Goal: Information Seeking & Learning: Learn about a topic

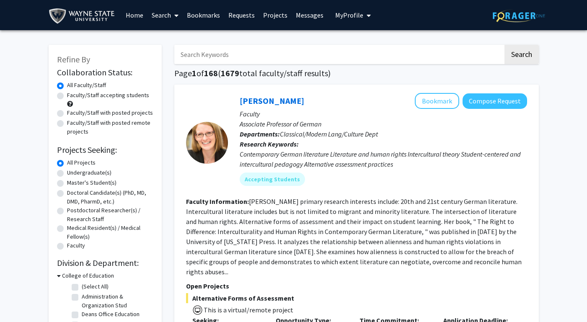
click at [244, 61] on input "Search Keywords" at bounding box center [338, 54] width 329 height 19
type input "medical education"
click at [521, 56] on button "Search" at bounding box center [522, 54] width 34 height 19
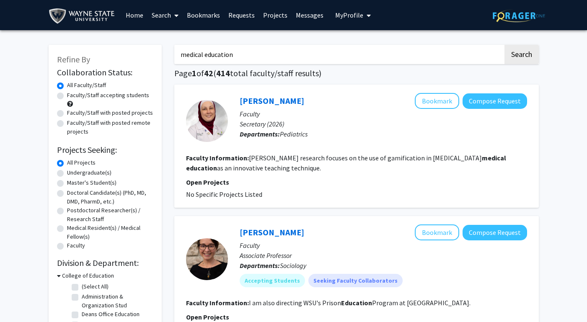
click at [67, 114] on label "Faculty/Staff with posted projects" at bounding box center [110, 113] width 86 height 9
click at [67, 114] on input "Faculty/Staff with posted projects" at bounding box center [69, 111] width 5 height 5
radio input "true"
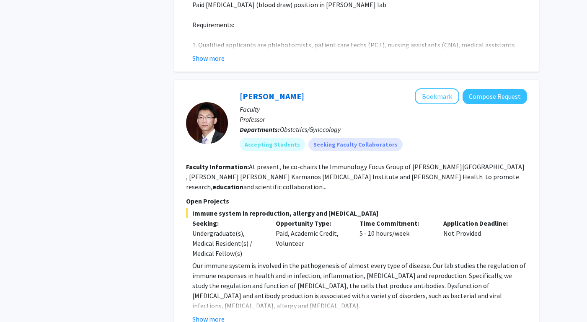
scroll to position [3032, 0]
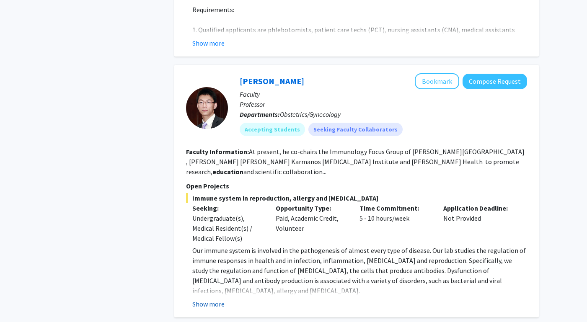
click at [213, 299] on button "Show more" at bounding box center [208, 304] width 32 height 10
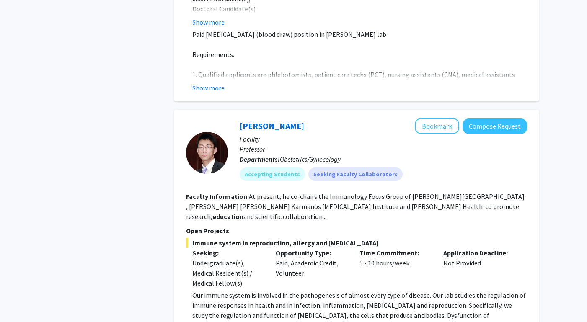
scroll to position [2983, 0]
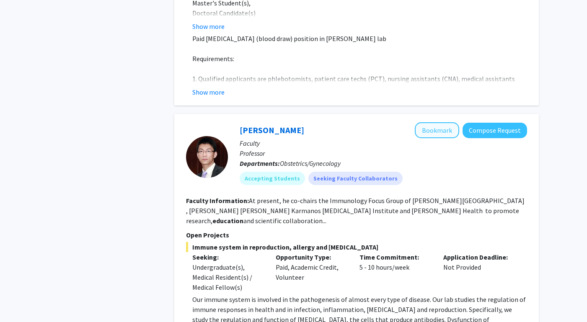
click at [442, 122] on button "Bookmark" at bounding box center [437, 130] width 44 height 16
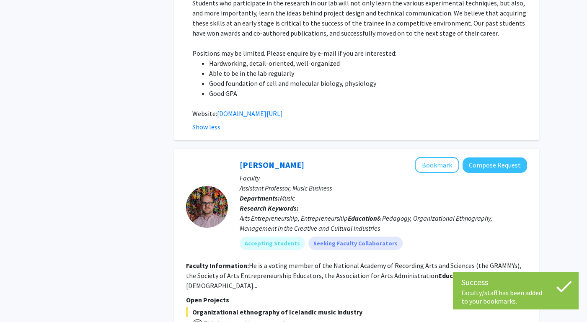
scroll to position [3540, 0]
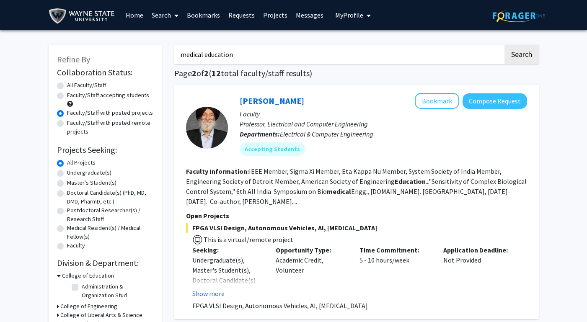
click at [67, 88] on label "All Faculty/Staff" at bounding box center [86, 85] width 39 height 9
click at [67, 86] on input "All Faculty/Staff" at bounding box center [69, 83] width 5 height 5
radio input "true"
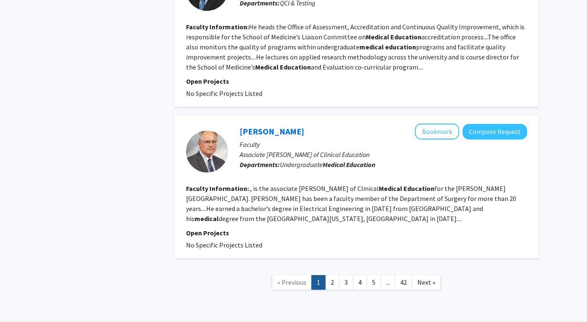
scroll to position [1435, 0]
click at [335, 276] on link "2" at bounding box center [332, 283] width 14 height 15
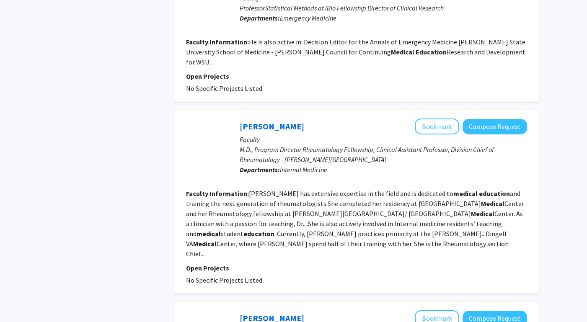
scroll to position [1009, 0]
